Goal: Information Seeking & Learning: Find specific fact

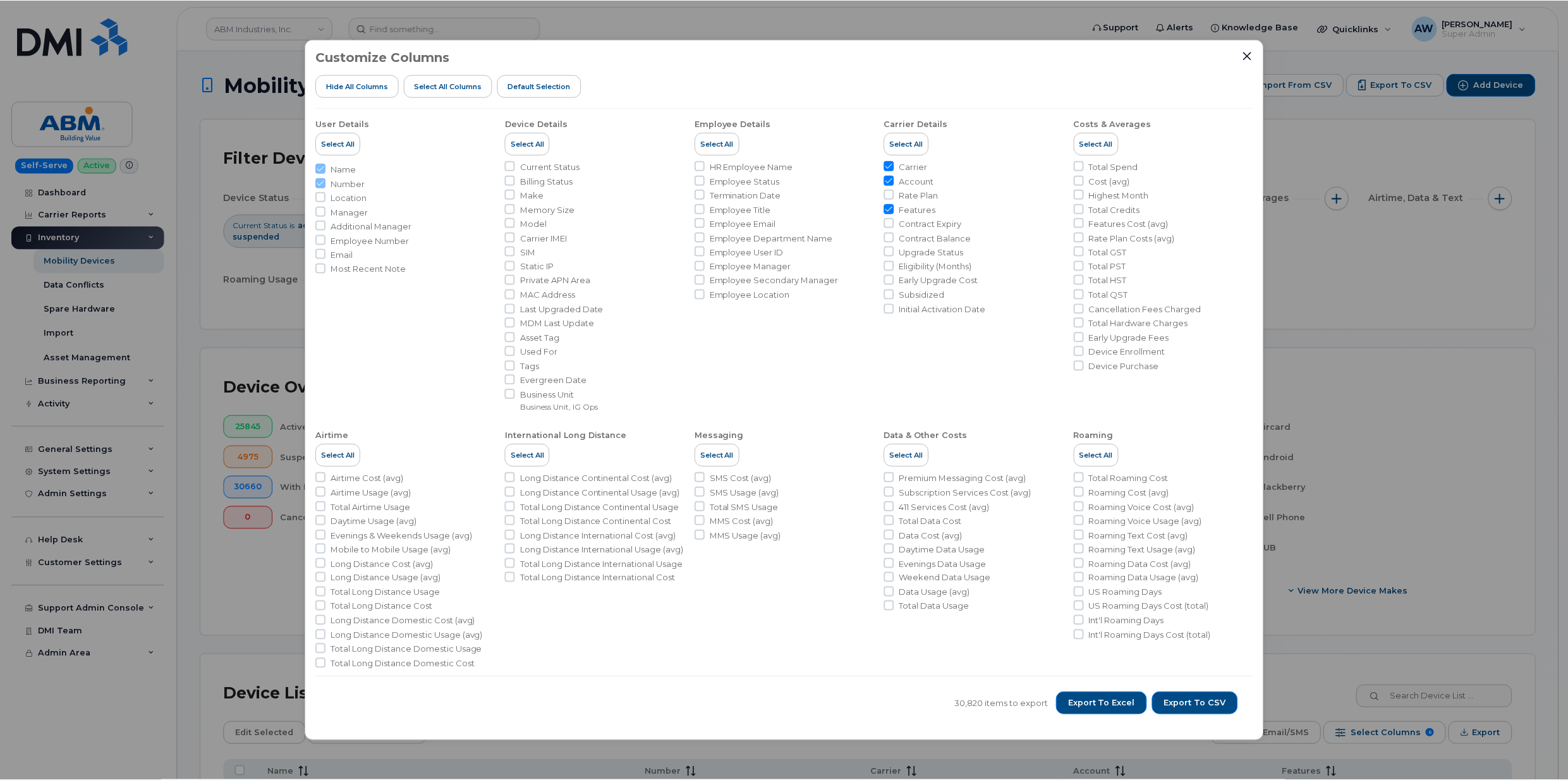
scroll to position [90, 0]
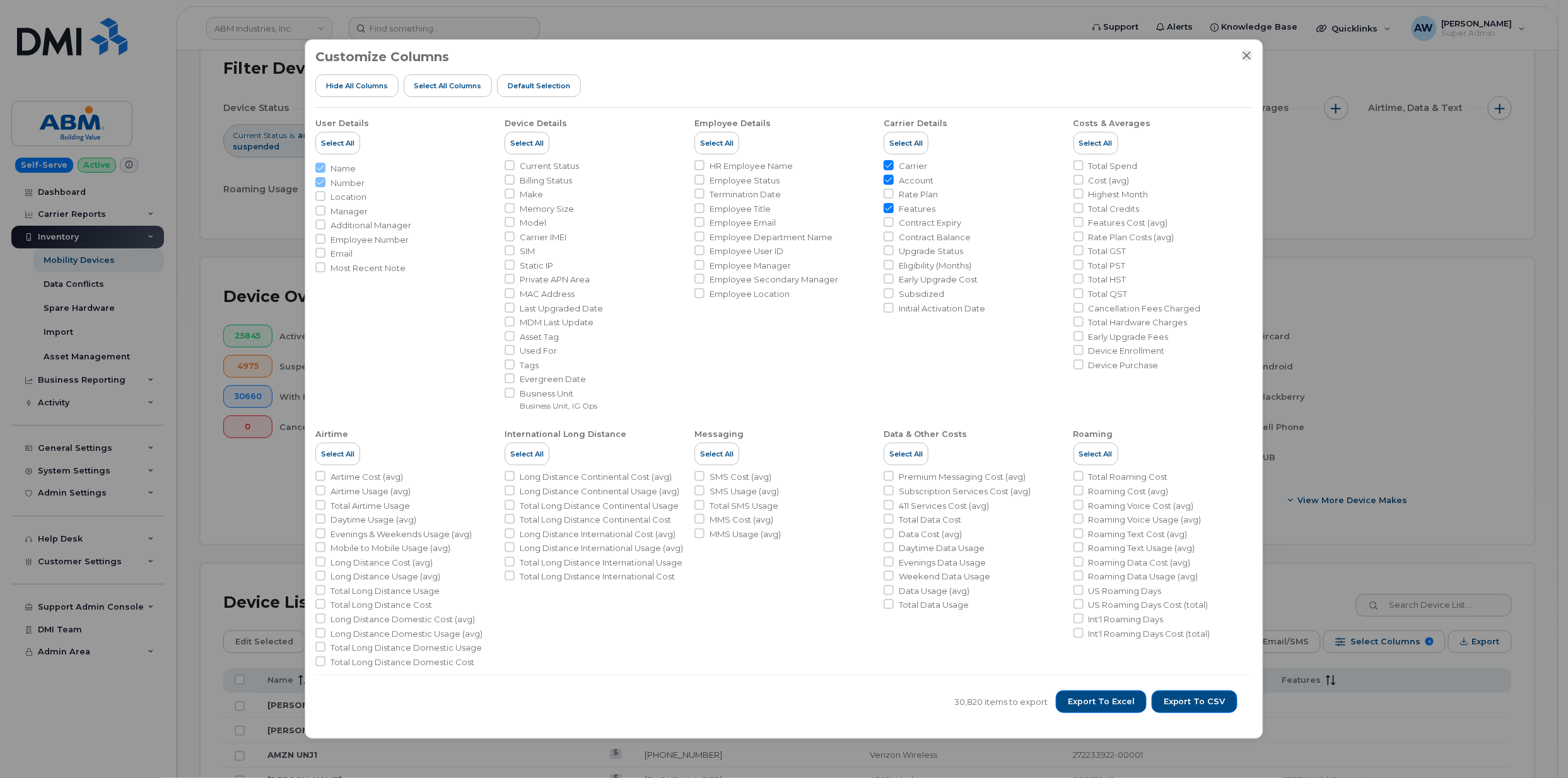
click at [1250, 54] on icon "Close" at bounding box center [1247, 55] width 10 height 10
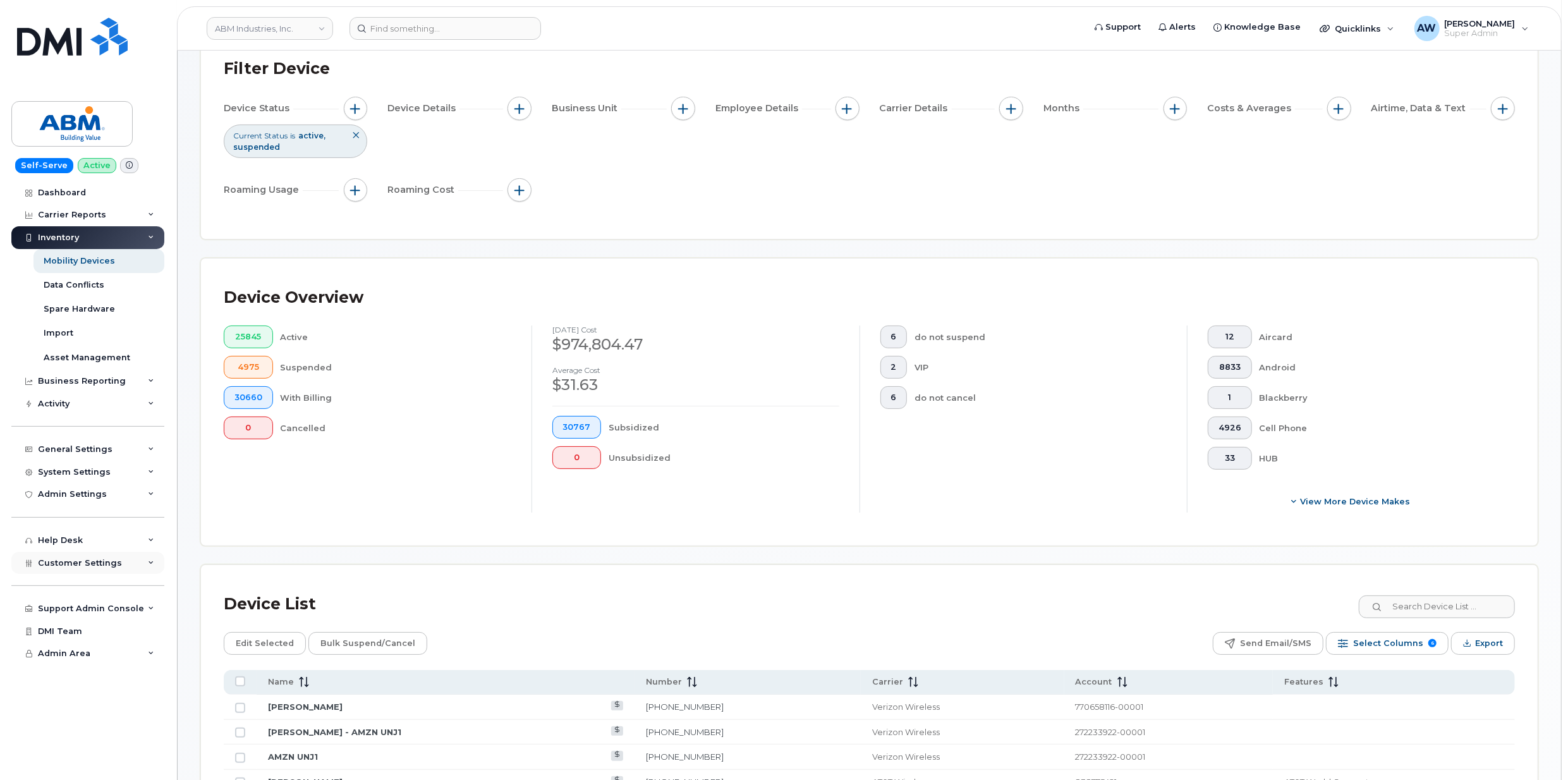
click at [73, 562] on span "Customer Settings" at bounding box center [80, 563] width 84 height 10
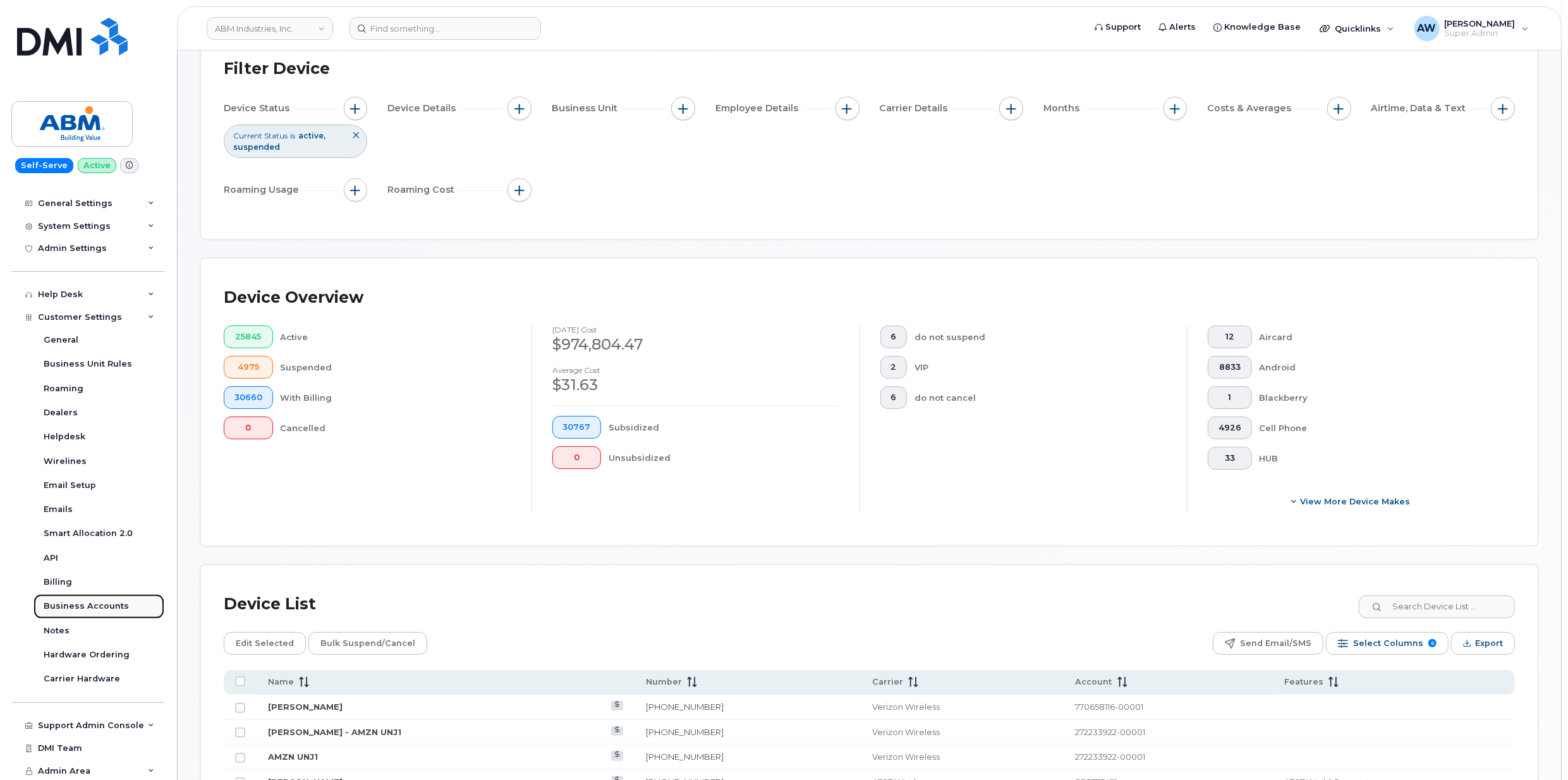
click at [115, 605] on div "Business Accounts" at bounding box center [87, 606] width 86 height 12
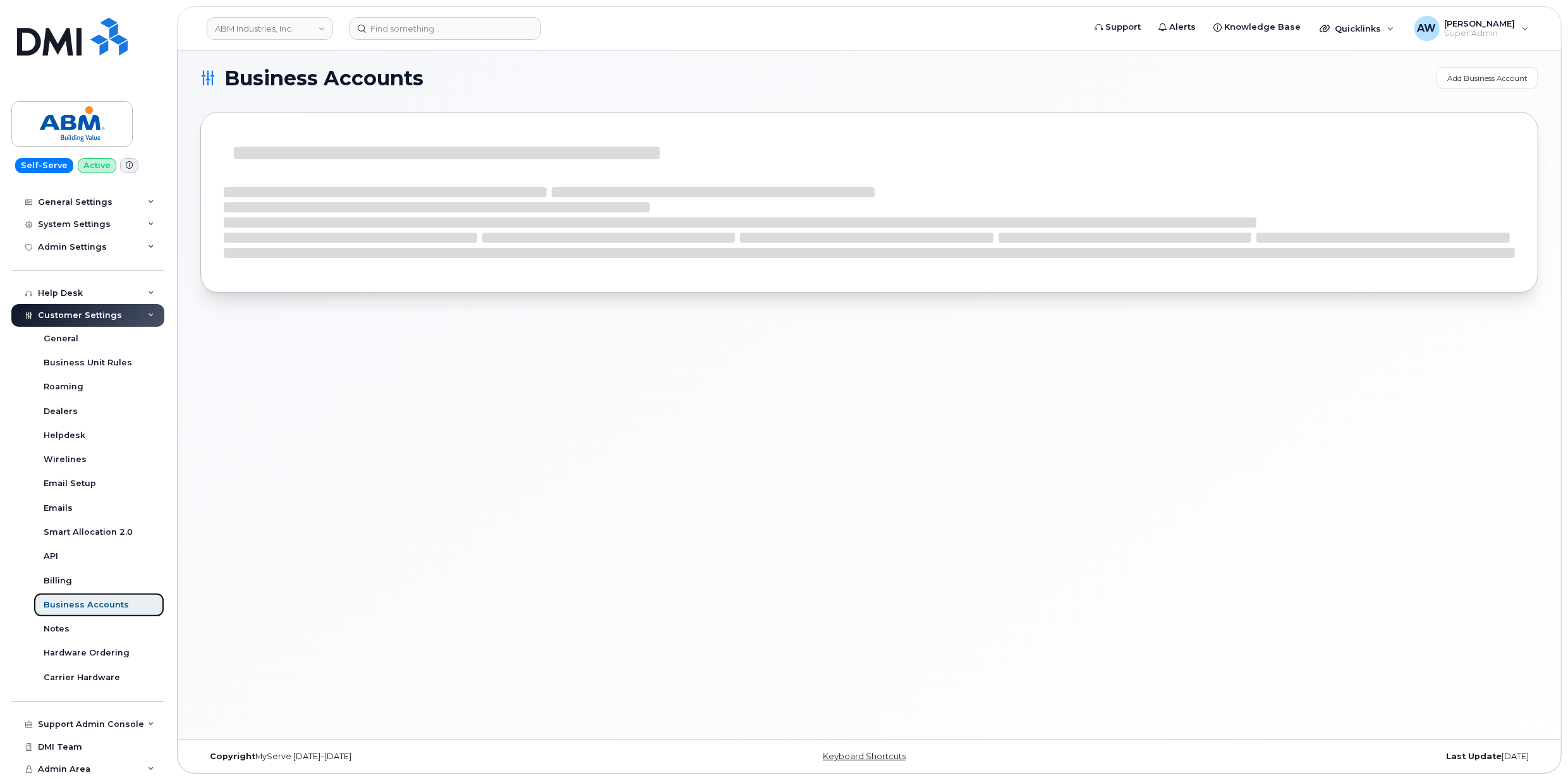
scroll to position [125, 0]
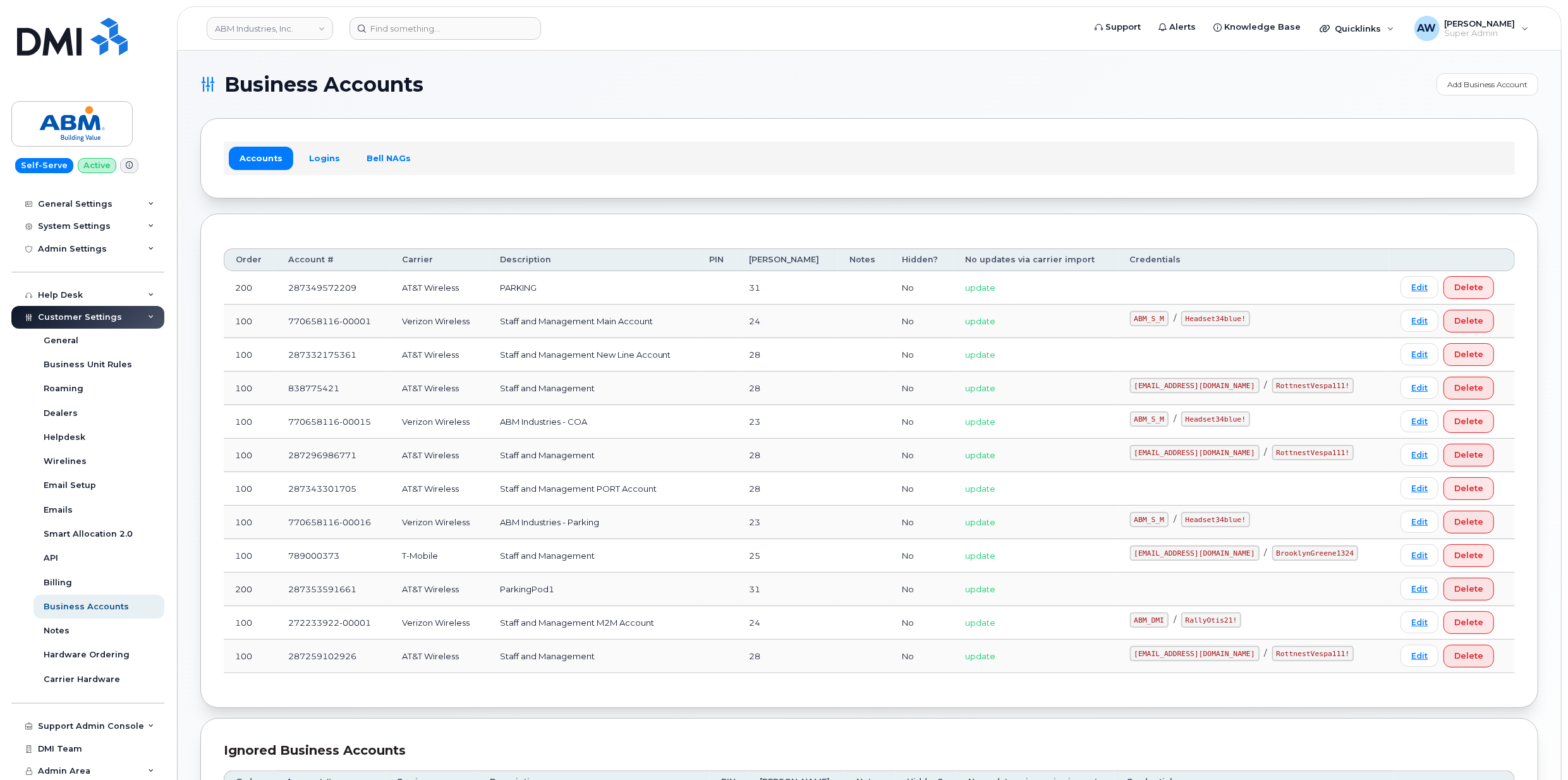
click at [318, 177] on div "Accounts Logins Bell NAGs" at bounding box center [869, 157] width 1338 height 80
click at [318, 165] on link "Logins" at bounding box center [325, 158] width 53 height 23
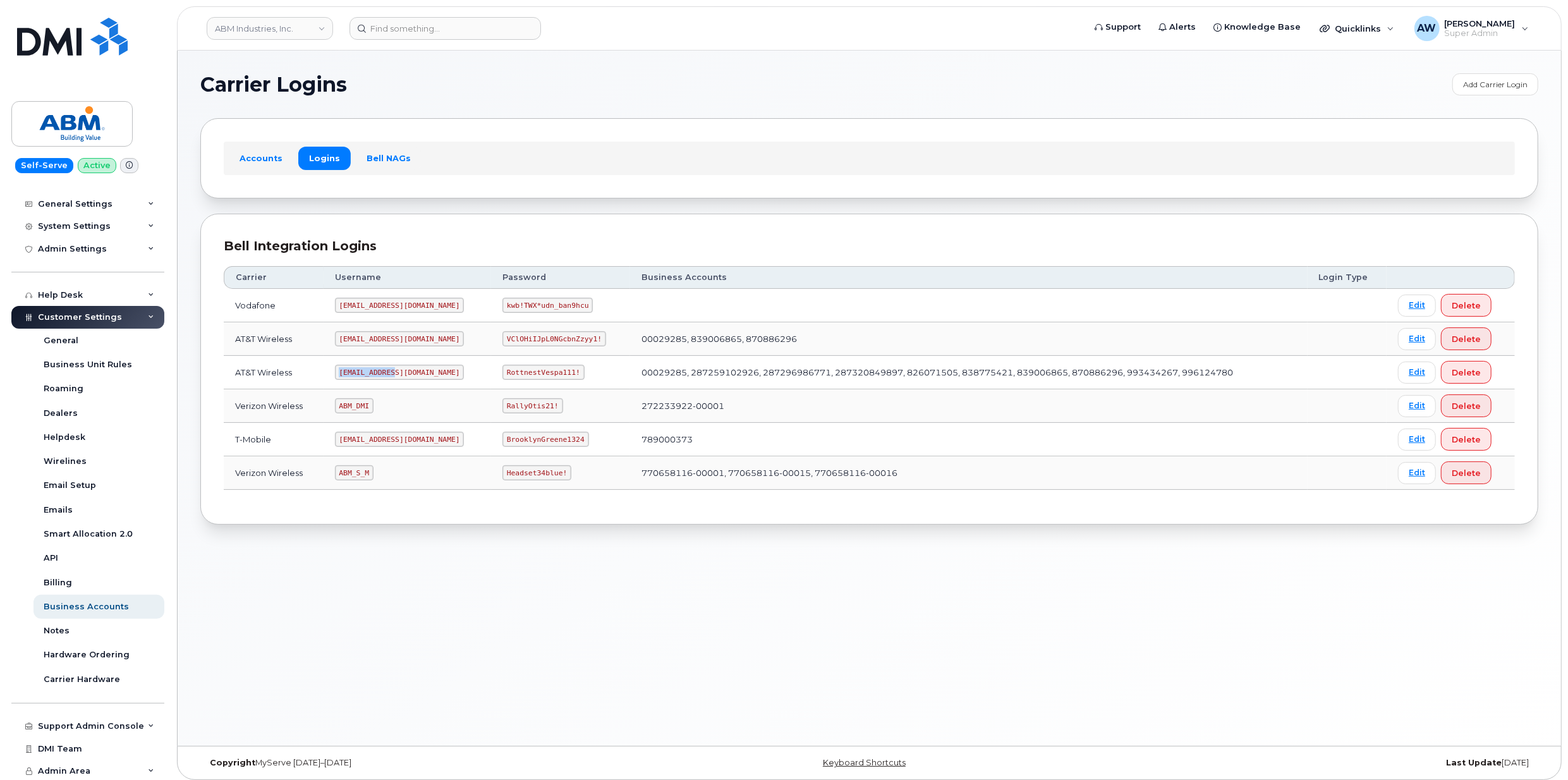
drag, startPoint x: 342, startPoint y: 377, endPoint x: 405, endPoint y: 378, distance: 63.0
click at [405, 378] on td "[EMAIL_ADDRESS][DOMAIN_NAME]" at bounding box center [407, 373] width 167 height 34
copy code "[EMAIL_ADDRESS][DOMAIN_NAME]"
drag, startPoint x: 464, startPoint y: 374, endPoint x: 555, endPoint y: 375, distance: 91.0
click at [555, 375] on td "RottnestVespa111!" at bounding box center [561, 373] width 139 height 34
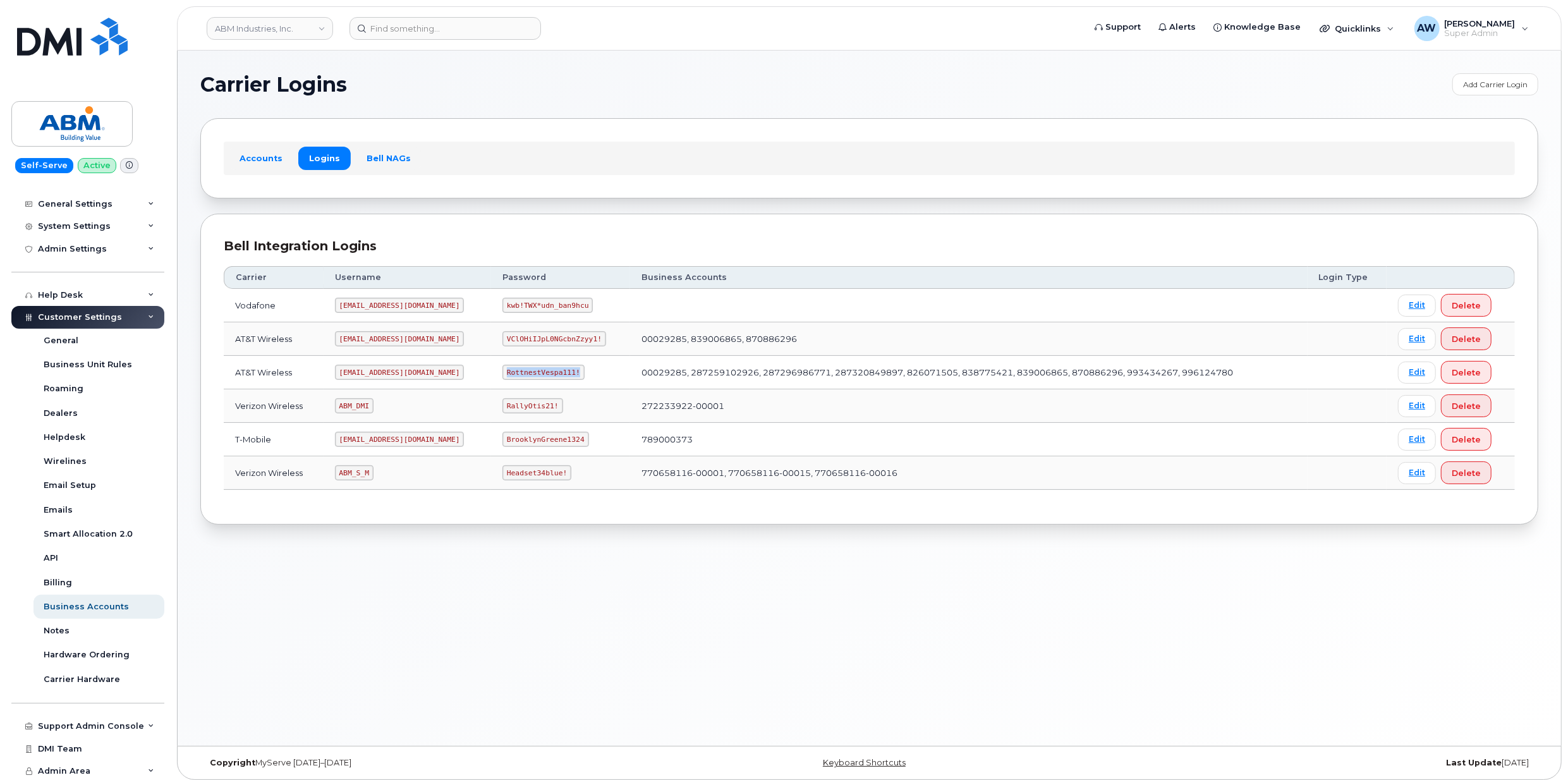
copy code "RottnestVespa111!"
click at [364, 443] on code "[EMAIL_ADDRESS][DOMAIN_NAME]" at bounding box center [399, 439] width 129 height 15
drag, startPoint x: 340, startPoint y: 443, endPoint x: 397, endPoint y: 441, distance: 57.0
click at [397, 441] on code "[EMAIL_ADDRESS][DOMAIN_NAME]" at bounding box center [399, 439] width 129 height 15
copy code "[EMAIL_ADDRESS][DOMAIN_NAME]"
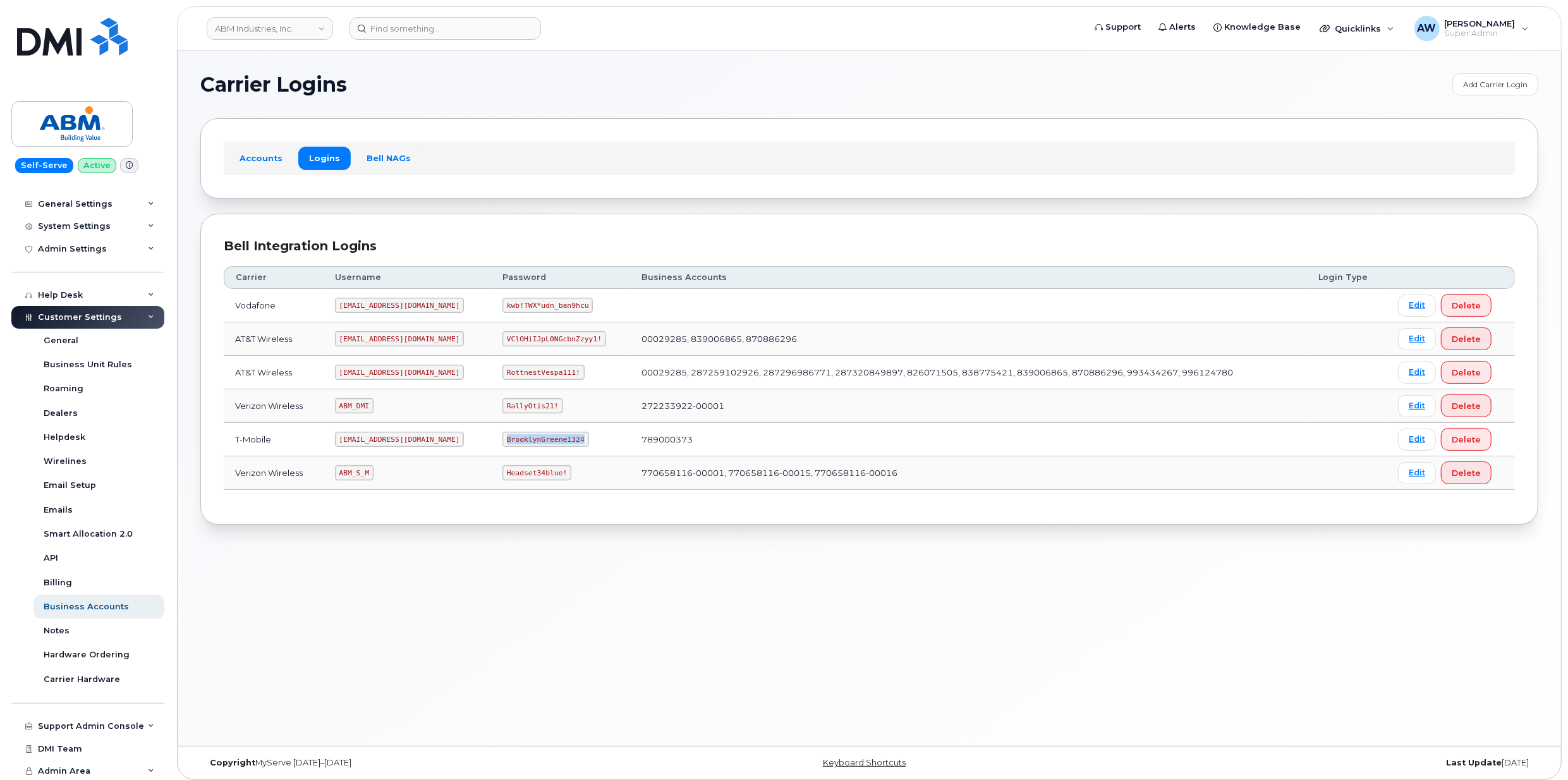
drag, startPoint x: 464, startPoint y: 443, endPoint x: 542, endPoint y: 441, distance: 78.0
click at [542, 441] on td "BrooklynGreene1324" at bounding box center [561, 439] width 139 height 34
copy code "BrooklynGreene1324"
drag, startPoint x: 343, startPoint y: 443, endPoint x: 397, endPoint y: 446, distance: 54.1
click at [397, 446] on code "[EMAIL_ADDRESS][DOMAIN_NAME]" at bounding box center [399, 439] width 129 height 15
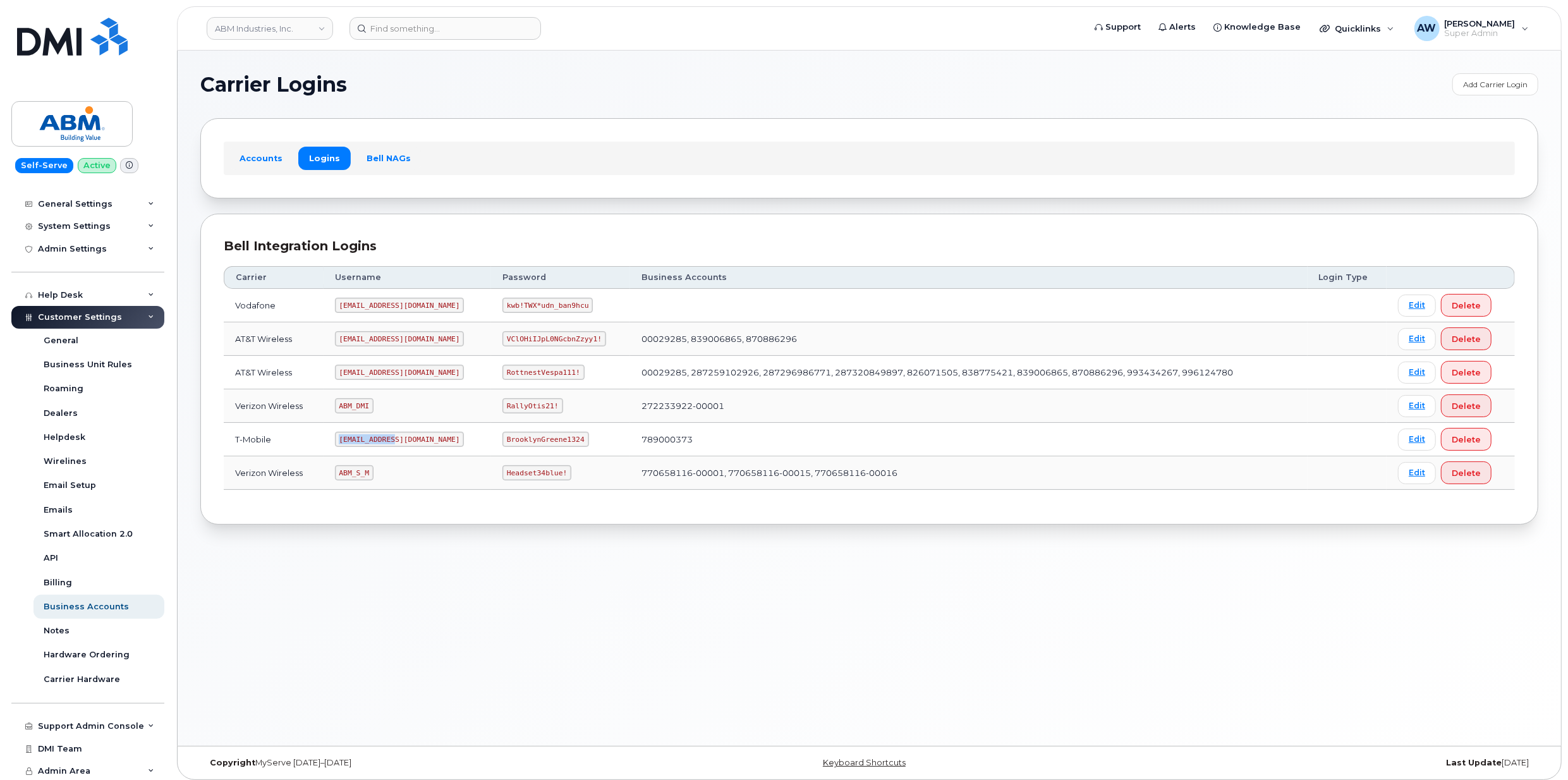
copy code "[EMAIL_ADDRESS][DOMAIN_NAME]"
drag, startPoint x: 464, startPoint y: 443, endPoint x: 538, endPoint y: 443, distance: 74.0
click at [538, 443] on code "BrooklynGreene1324" at bounding box center [546, 439] width 86 height 15
copy code "BrooklynGreene1324"
drag, startPoint x: 349, startPoint y: 406, endPoint x: 380, endPoint y: 406, distance: 31.0
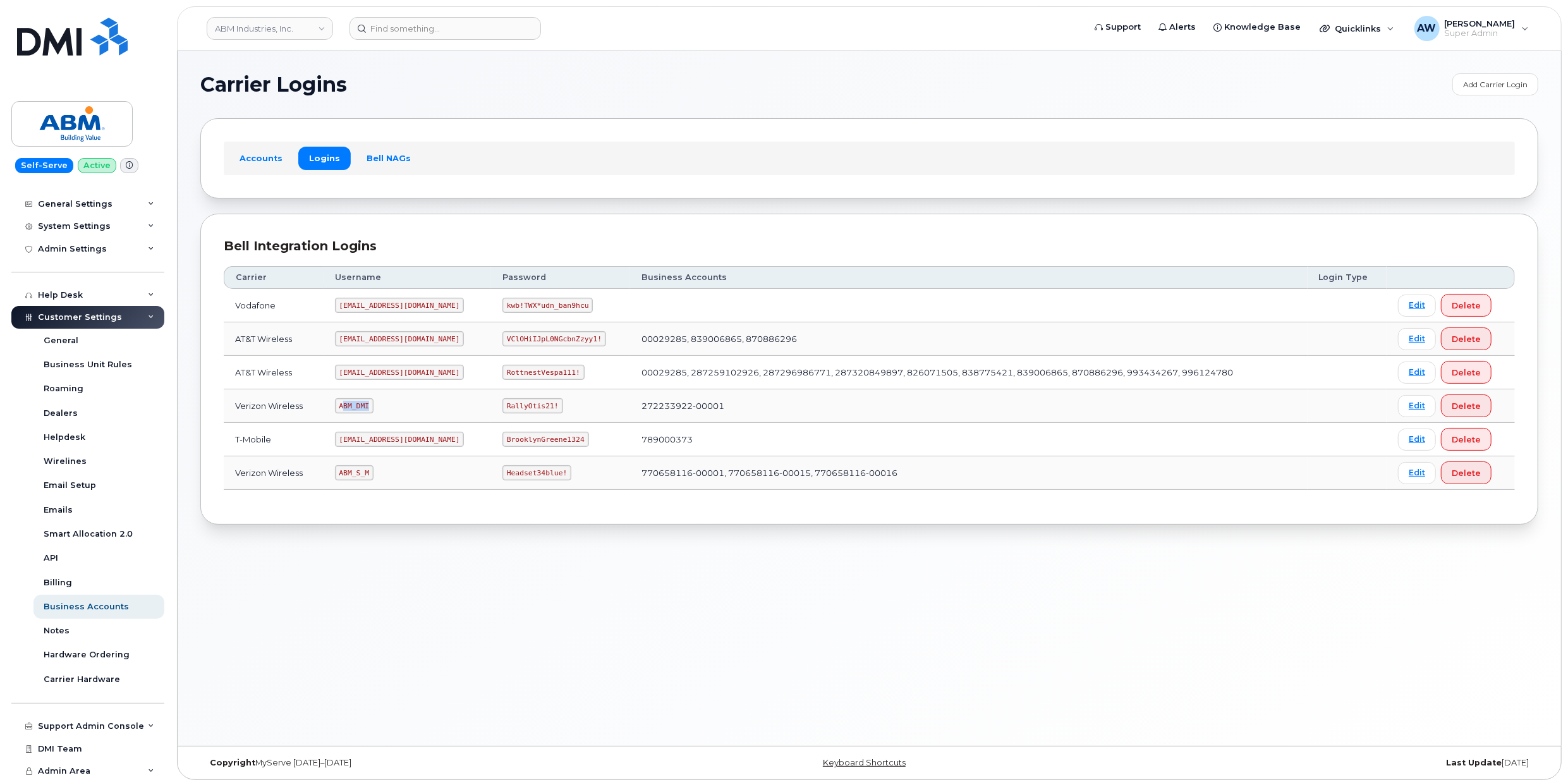
click at [380, 406] on td "ABM_DMI" at bounding box center [407, 406] width 167 height 34
drag, startPoint x: 380, startPoint y: 406, endPoint x: 353, endPoint y: 411, distance: 27.5
click at [353, 411] on code "ABM_DMI" at bounding box center [354, 406] width 39 height 15
drag, startPoint x: 344, startPoint y: 407, endPoint x: 368, endPoint y: 410, distance: 24.2
click at [368, 410] on code "ABM_DMI" at bounding box center [354, 406] width 39 height 15
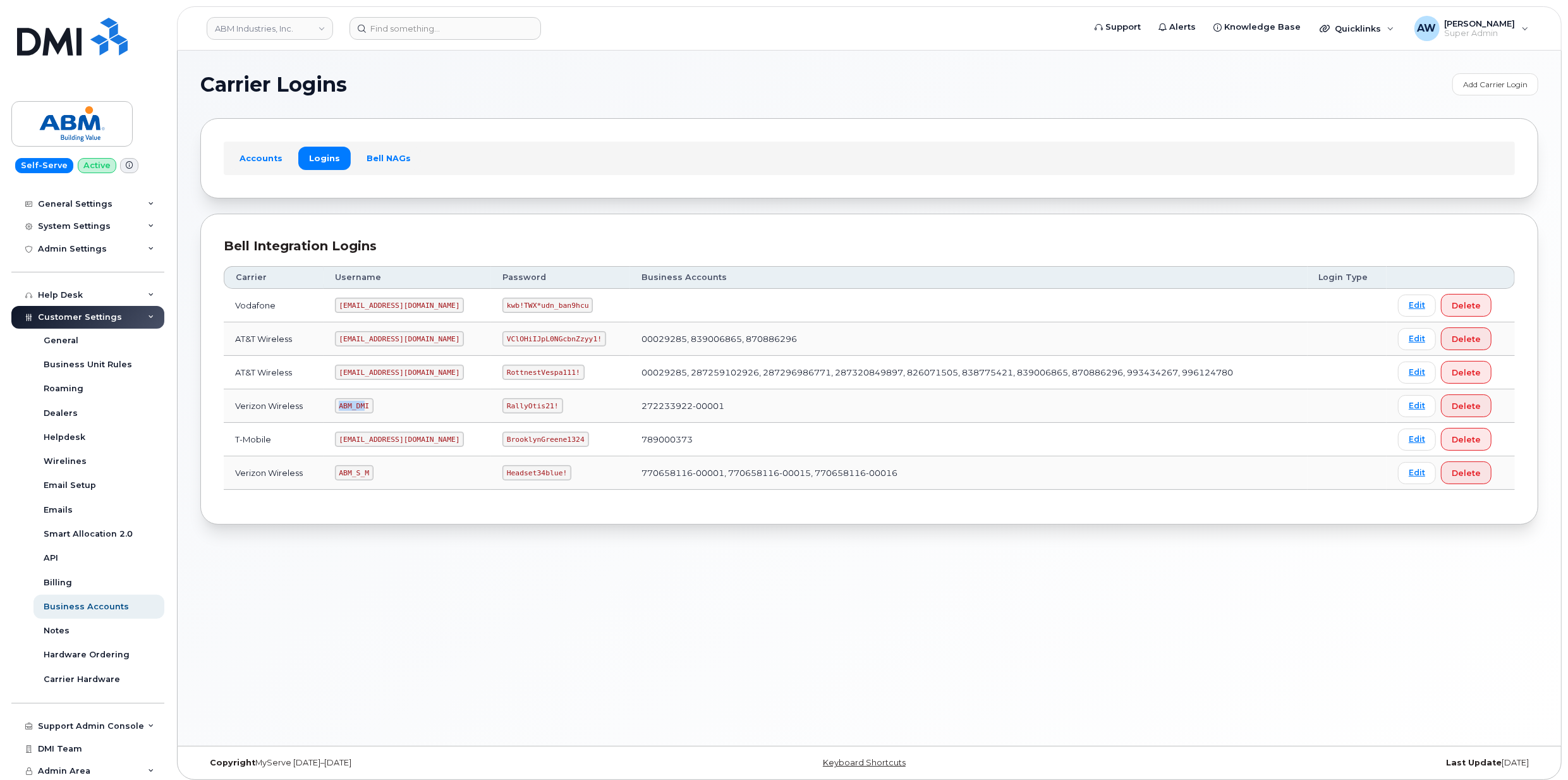
copy code "ABM_DM"
click at [392, 426] on td "[EMAIL_ADDRESS][DOMAIN_NAME]" at bounding box center [407, 439] width 167 height 34
drag, startPoint x: 345, startPoint y: 410, endPoint x: 375, endPoint y: 411, distance: 30.0
click at [373, 411] on code "ABM_DMI" at bounding box center [354, 406] width 39 height 15
copy code "ABM_DMI"
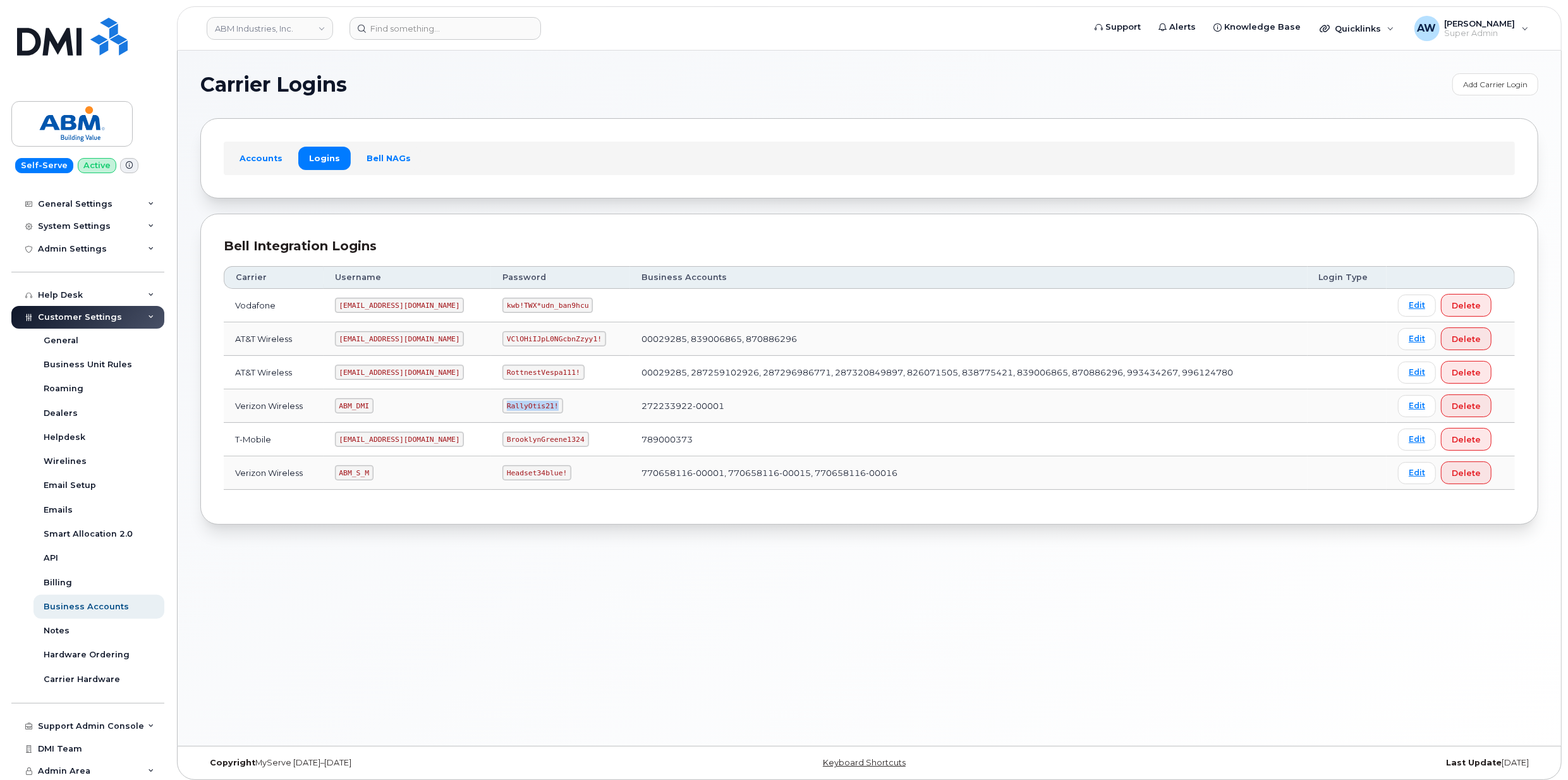
drag, startPoint x: 466, startPoint y: 408, endPoint x: 517, endPoint y: 407, distance: 51.0
click at [517, 407] on code "RallyOtis21!" at bounding box center [533, 406] width 60 height 15
copy code "RallyOtis21!"
drag, startPoint x: 344, startPoint y: 473, endPoint x: 375, endPoint y: 478, distance: 31.4
click at [373, 478] on code "ABM_S_M" at bounding box center [354, 472] width 39 height 15
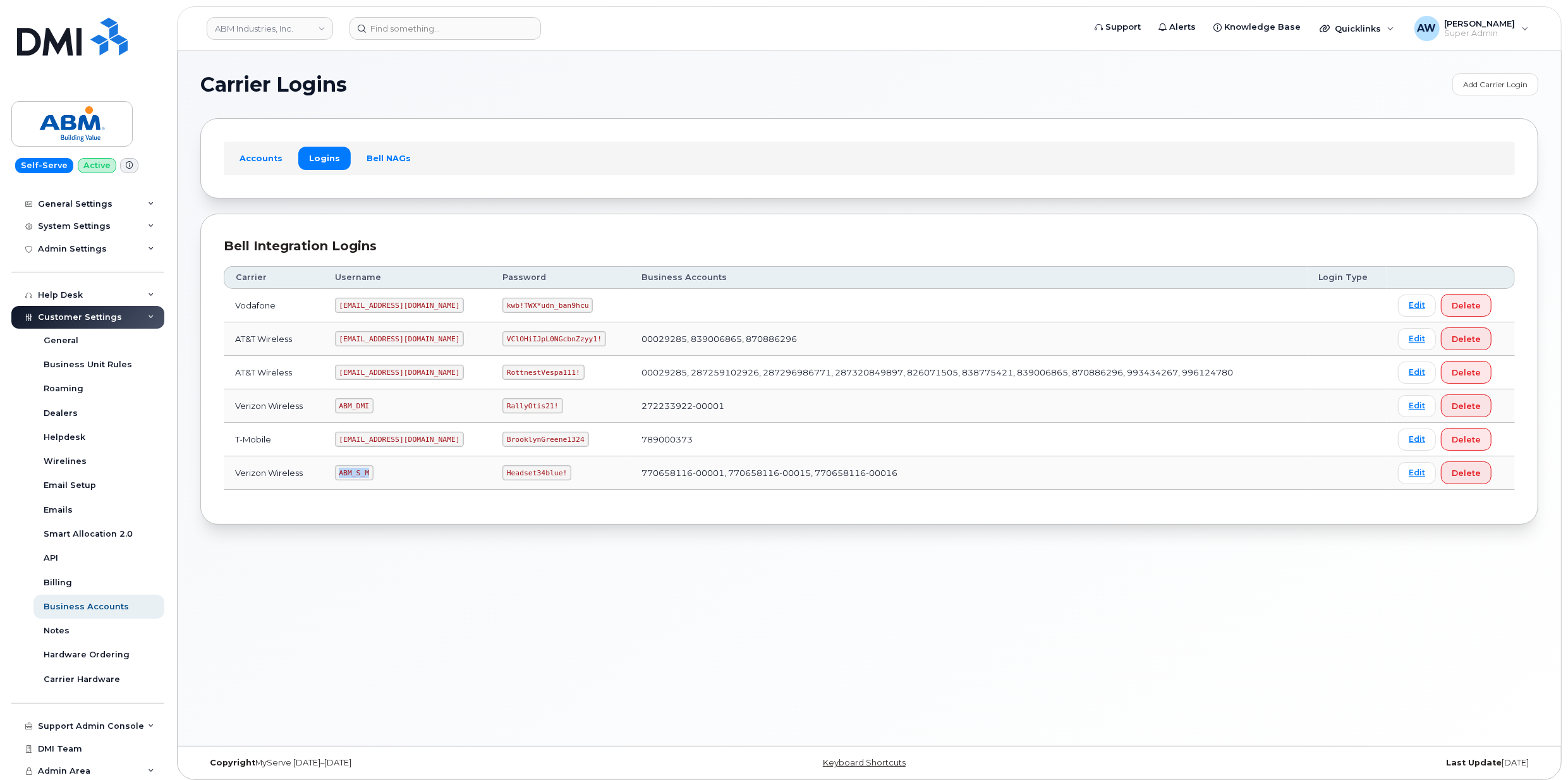
copy code "ABM_S_M"
drag, startPoint x: 467, startPoint y: 476, endPoint x: 527, endPoint y: 474, distance: 60.0
click at [527, 474] on td "Headset34blue!" at bounding box center [561, 473] width 139 height 34
